Goal: Task Accomplishment & Management: Manage account settings

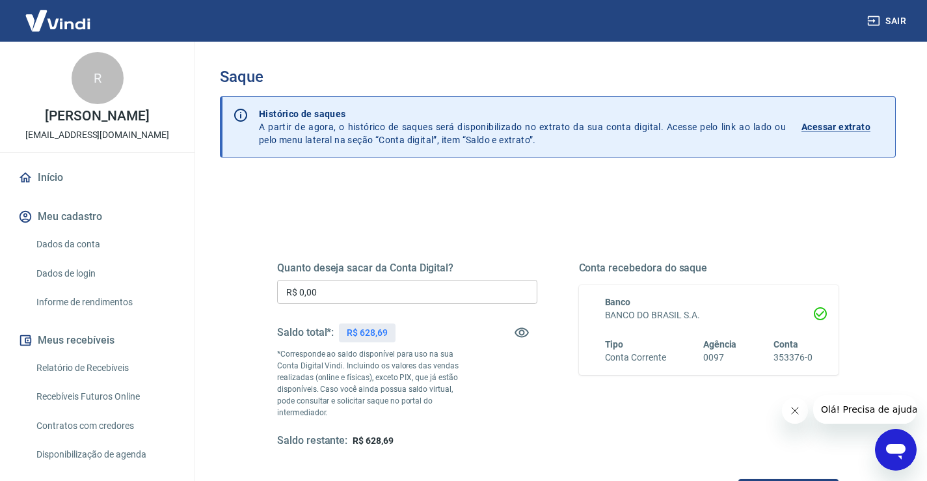
click at [432, 291] on input "R$ 0,00" at bounding box center [407, 292] width 260 height 24
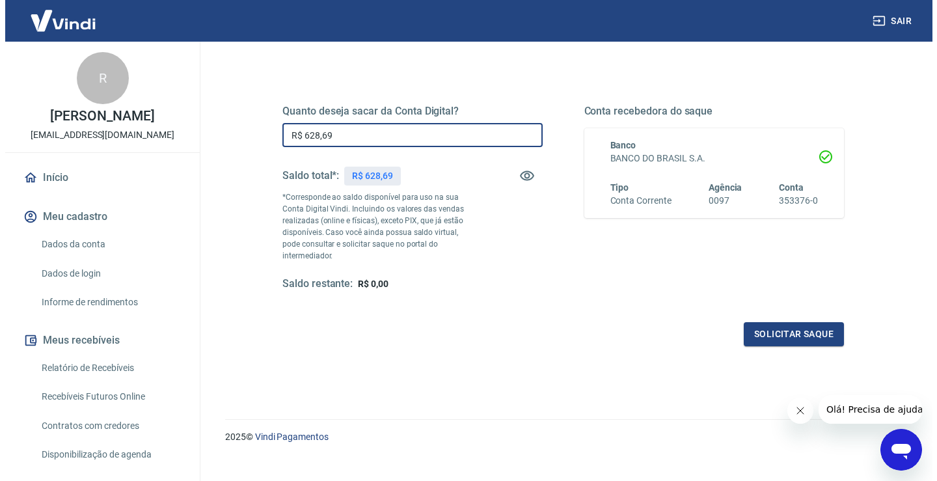
scroll to position [163, 0]
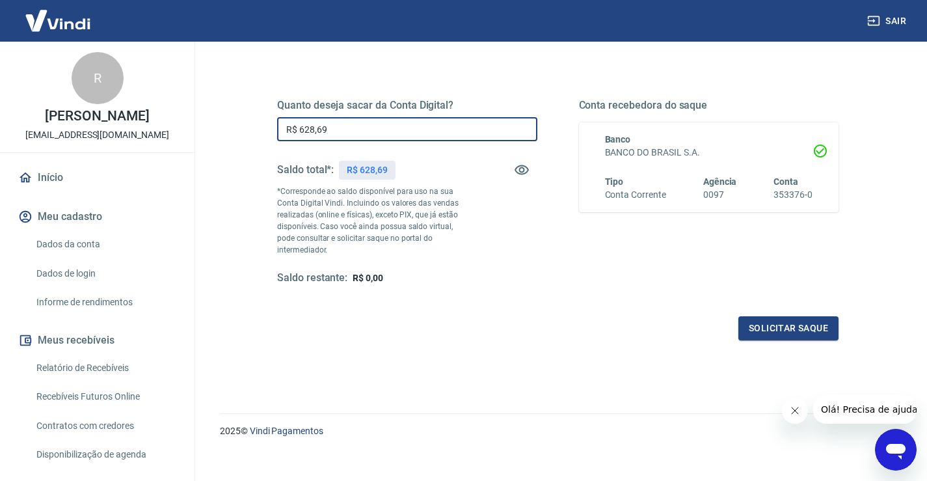
type input "R$ 628,69"
click at [804, 300] on div "Quanto deseja sacar da Conta Digital? R$ 628,69 ​ Saldo total*: R$ 628,69 *Corr…" at bounding box center [558, 204] width 562 height 273
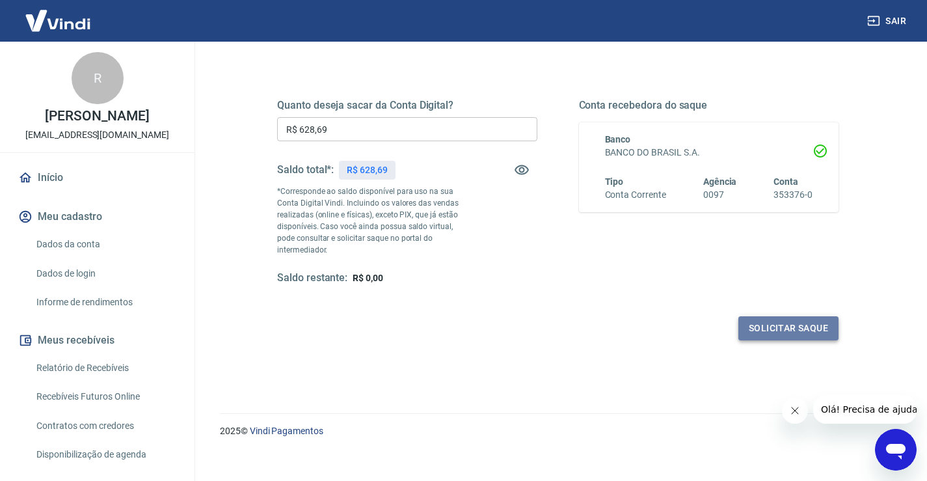
click at [809, 316] on button "Solicitar saque" at bounding box center [788, 328] width 100 height 24
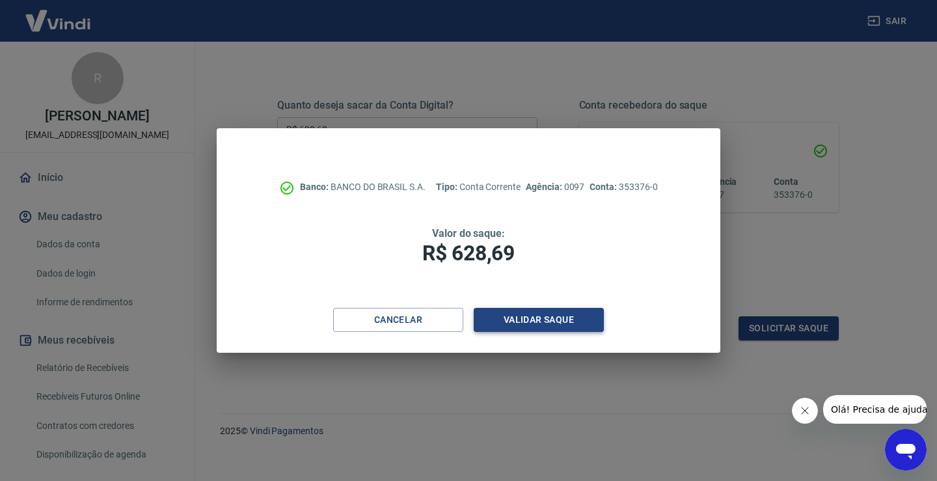
click at [574, 318] on button "Validar saque" at bounding box center [539, 320] width 130 height 24
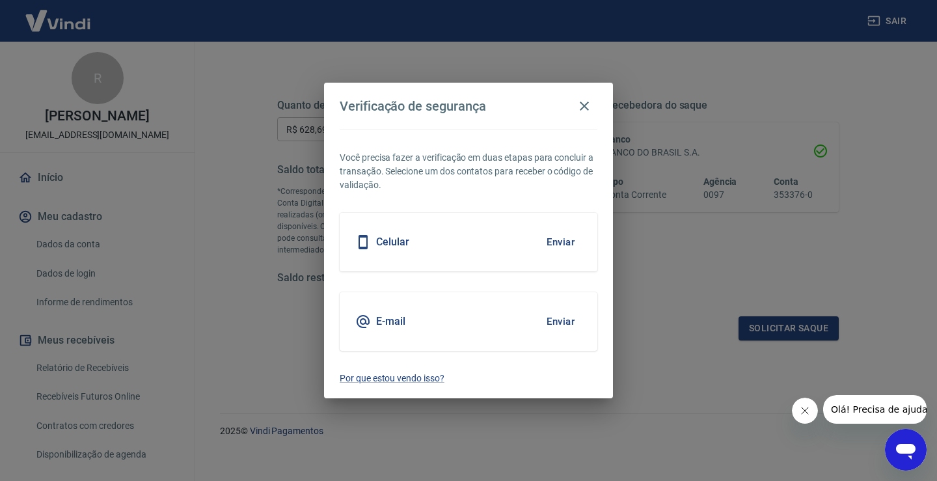
click at [556, 321] on button "Enviar" at bounding box center [560, 321] width 42 height 27
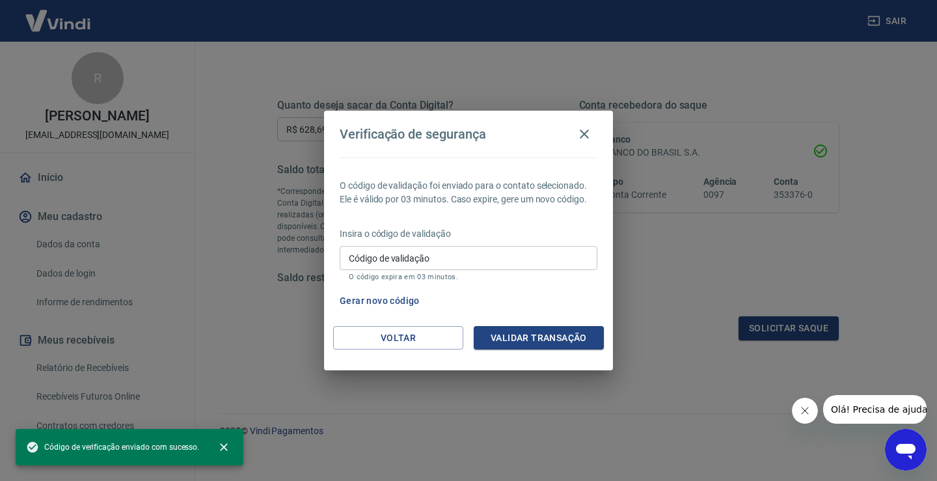
click at [491, 265] on input "Código de validação" at bounding box center [469, 258] width 258 height 24
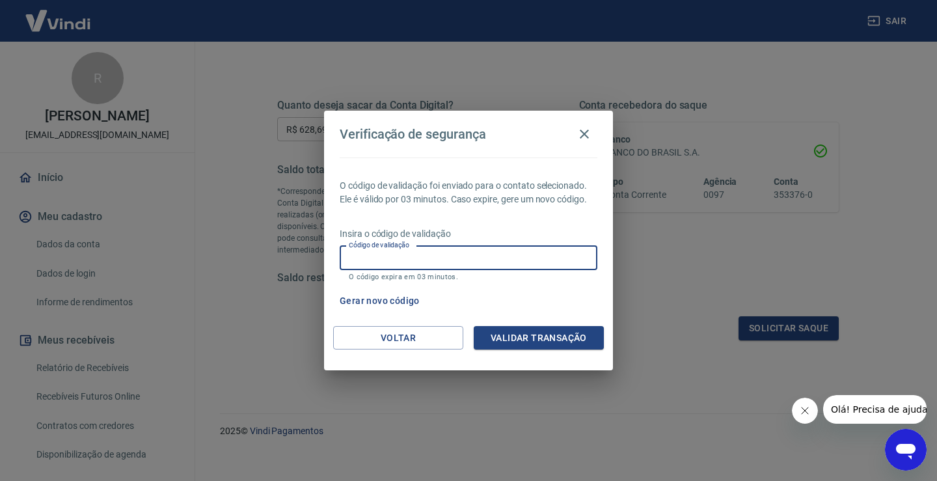
paste input "278893"
type input "278893"
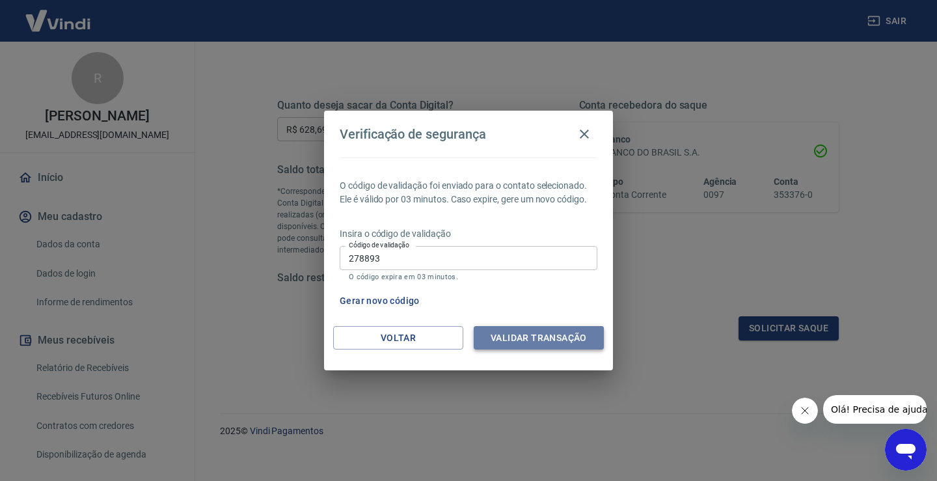
click at [528, 336] on button "Validar transação" at bounding box center [539, 338] width 130 height 24
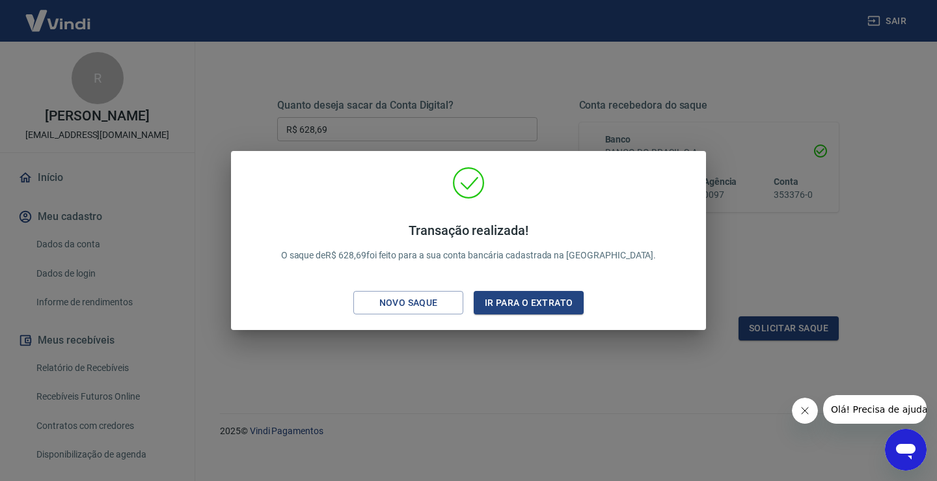
click at [571, 372] on div "Transação realizada! O saque de R$ 628,69 foi feito para a sua conta bancária c…" at bounding box center [468, 240] width 937 height 481
